Goal: Task Accomplishment & Management: Manage account settings

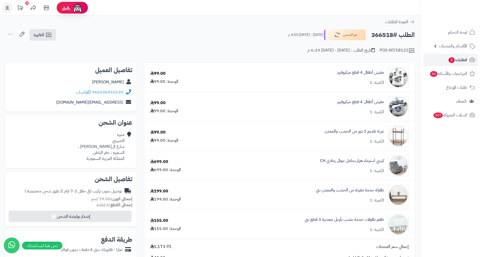
scroll to position [26, 0]
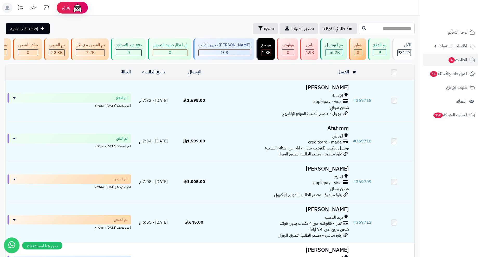
drag, startPoint x: 363, startPoint y: 33, endPoint x: 358, endPoint y: 31, distance: 4.9
click at [363, 33] on input "text" at bounding box center [387, 29] width 56 height 12
paste input "******"
type input "******"
click at [362, 30] on icon at bounding box center [364, 28] width 4 height 4
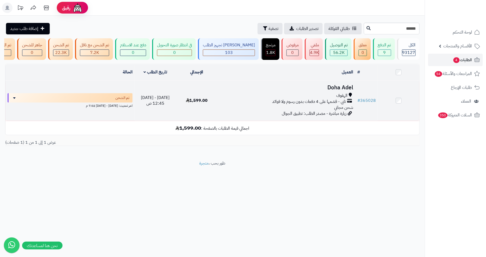
click at [271, 98] on div "الهفوف" at bounding box center [286, 96] width 134 height 6
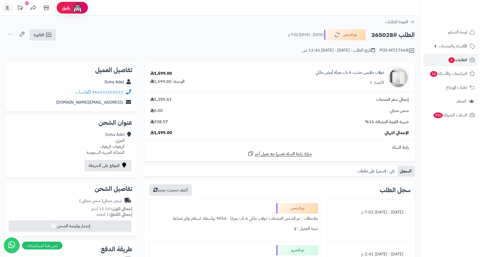
click at [382, 33] on h2 "الطلب #365028" at bounding box center [393, 35] width 43 height 11
copy h2 "365028"
click at [49, 39] on link "الفاتورة" at bounding box center [42, 34] width 27 height 11
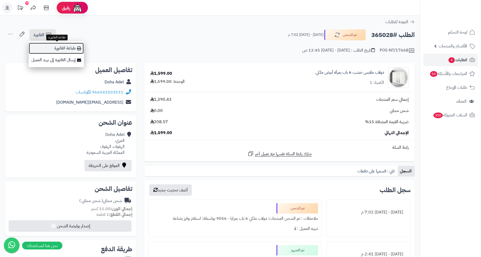
click at [65, 50] on link "طباعة الفاتورة" at bounding box center [56, 48] width 55 height 12
